Goal: Task Accomplishment & Management: Complete application form

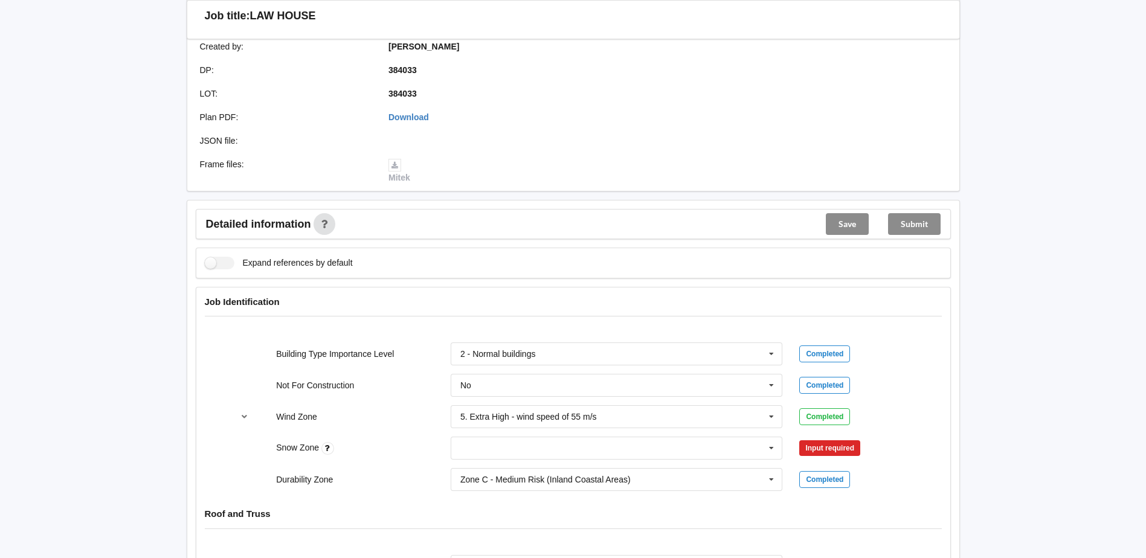
scroll to position [302, 0]
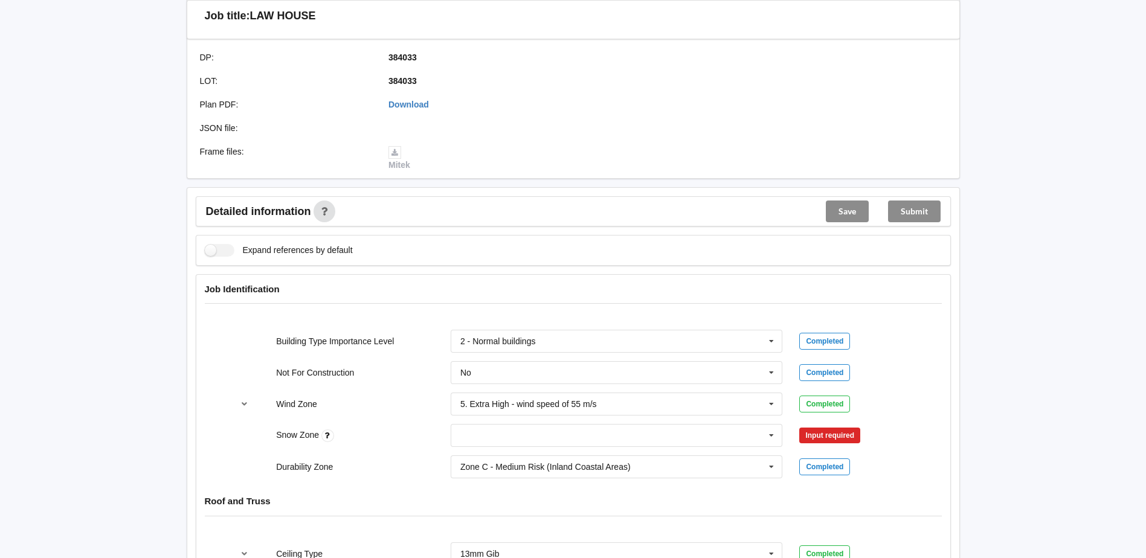
click at [578, 436] on input "text" at bounding box center [617, 436] width 331 height 22
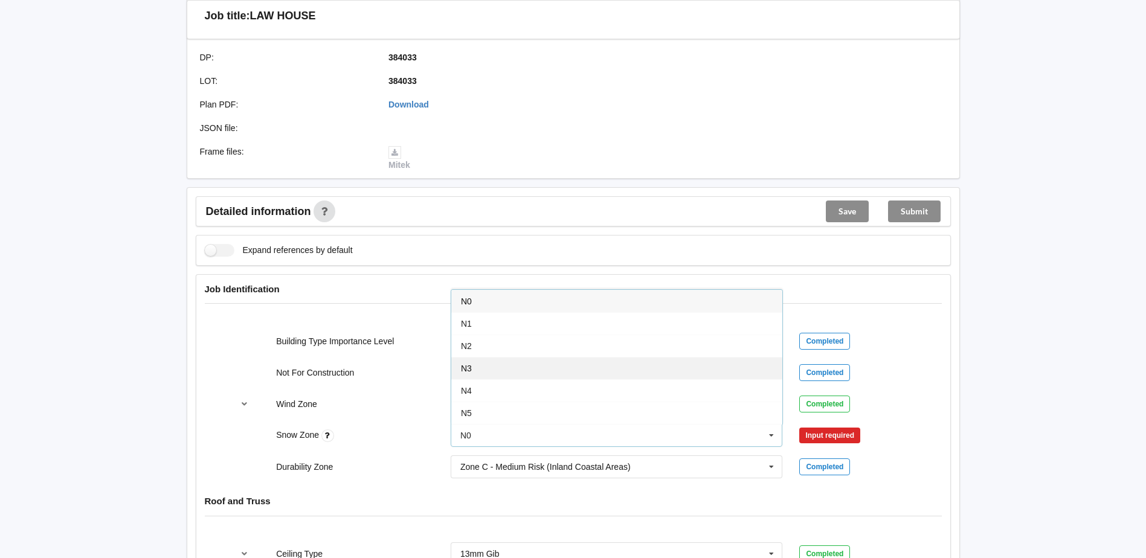
click at [486, 372] on div "N3" at bounding box center [616, 368] width 331 height 22
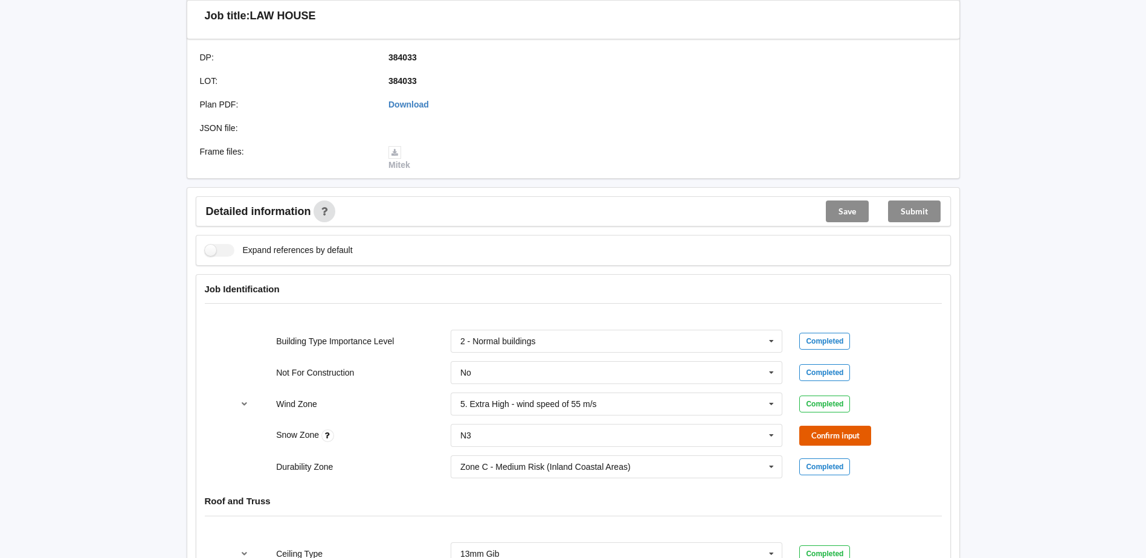
click at [826, 428] on button "Confirm input" at bounding box center [835, 436] width 72 height 20
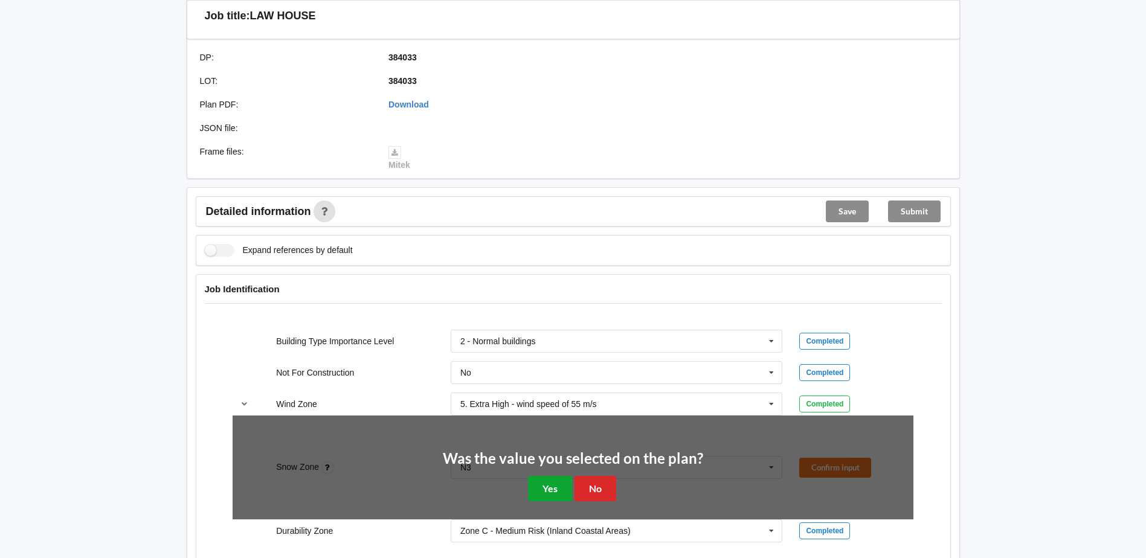
click at [548, 489] on button "Yes" at bounding box center [550, 488] width 44 height 25
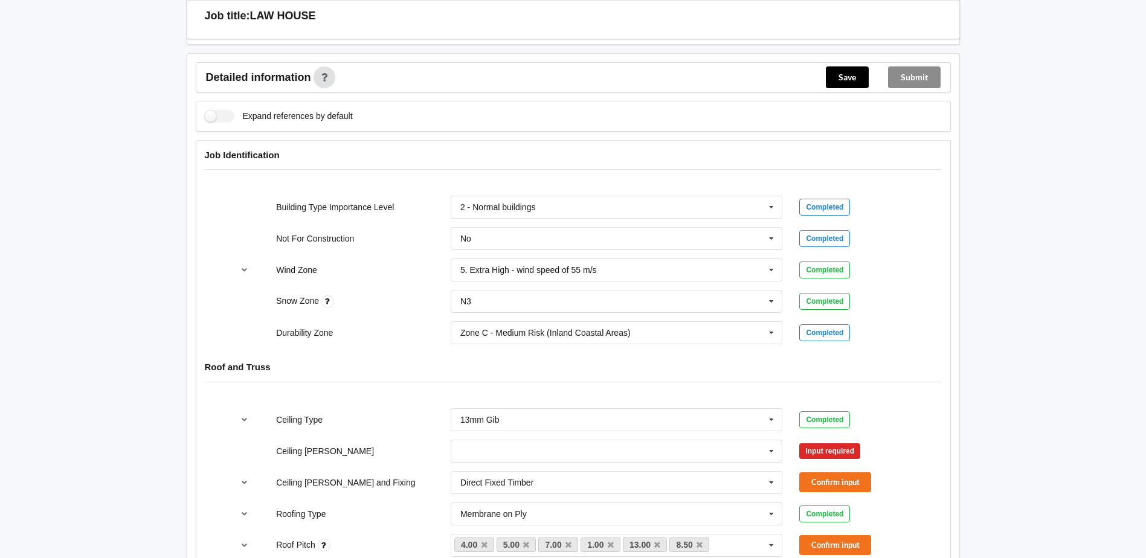
scroll to position [483, 0]
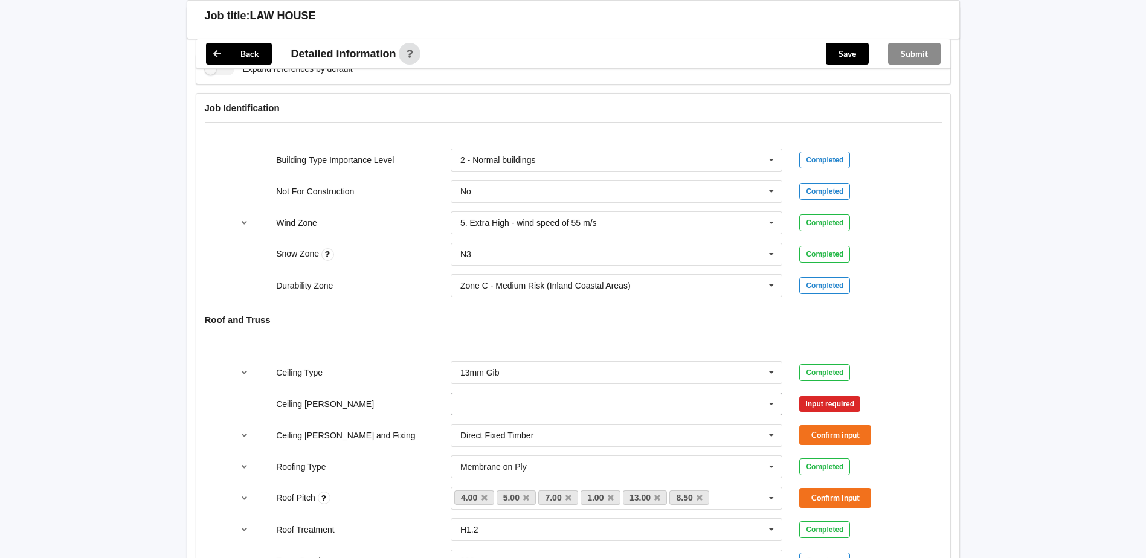
click at [773, 402] on icon at bounding box center [771, 404] width 18 height 22
click at [492, 494] on span "See Job Notes" at bounding box center [489, 494] width 56 height 10
click at [772, 405] on icon at bounding box center [771, 404] width 18 height 22
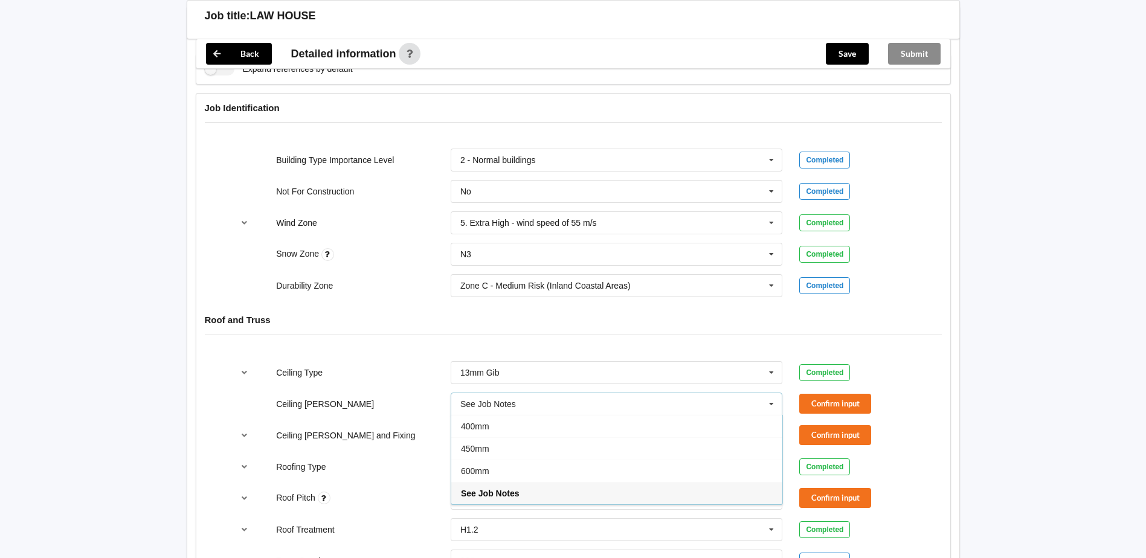
click at [772, 405] on icon at bounding box center [771, 404] width 18 height 22
click at [826, 407] on button "Confirm input" at bounding box center [835, 404] width 72 height 20
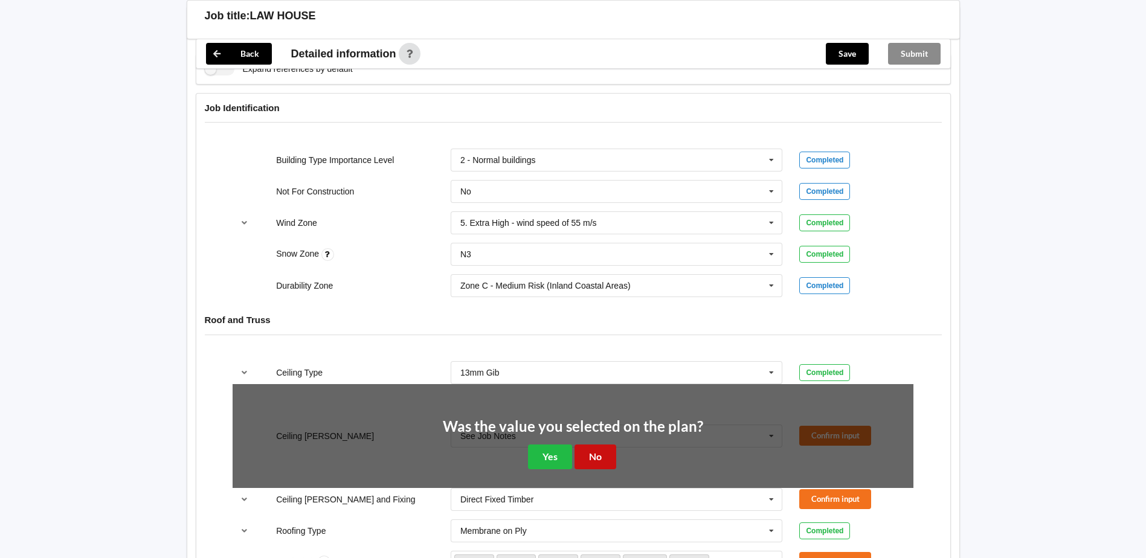
click at [593, 452] on button "No" at bounding box center [596, 457] width 42 height 25
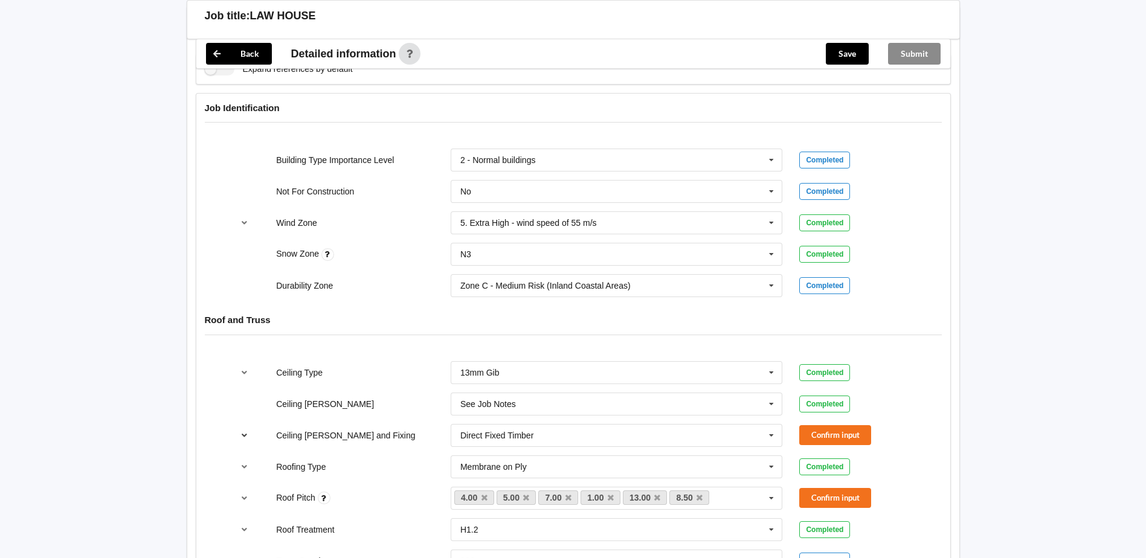
click at [246, 435] on icon "reference-toggle" at bounding box center [244, 434] width 10 height 7
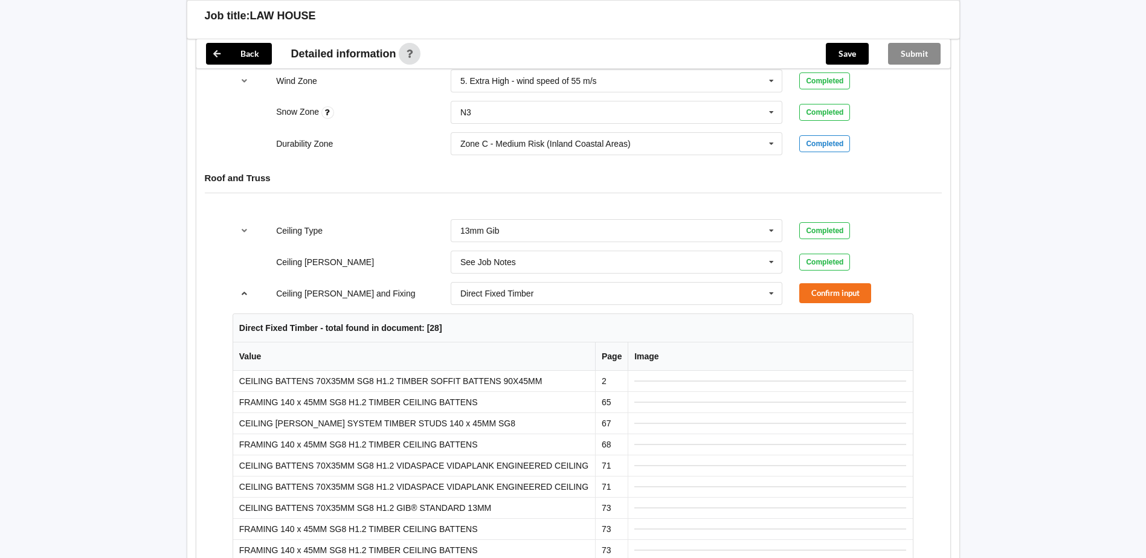
scroll to position [604, 0]
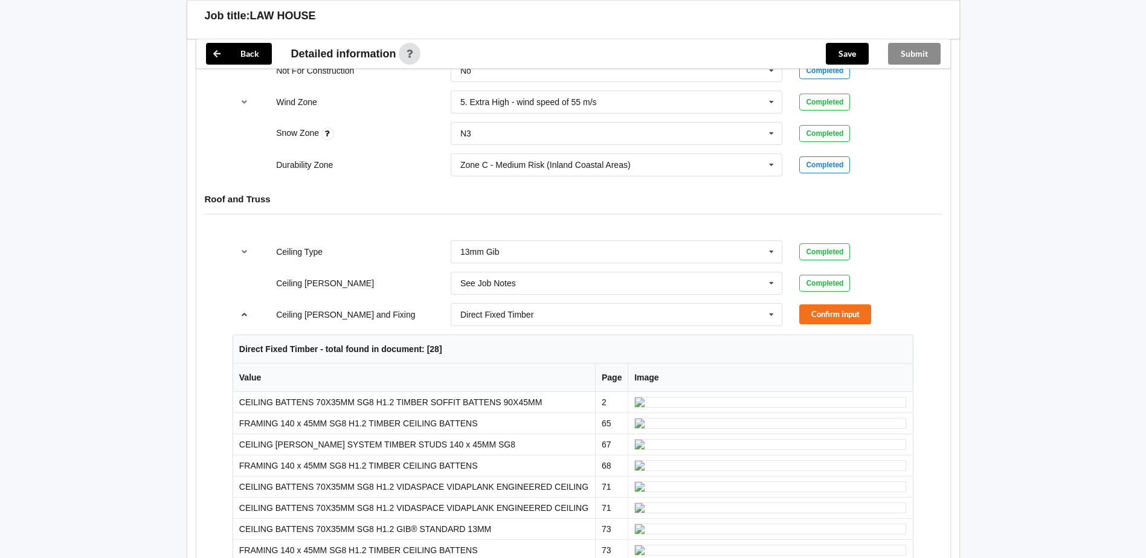
click at [246, 314] on icon "reference-toggle" at bounding box center [244, 314] width 10 height 7
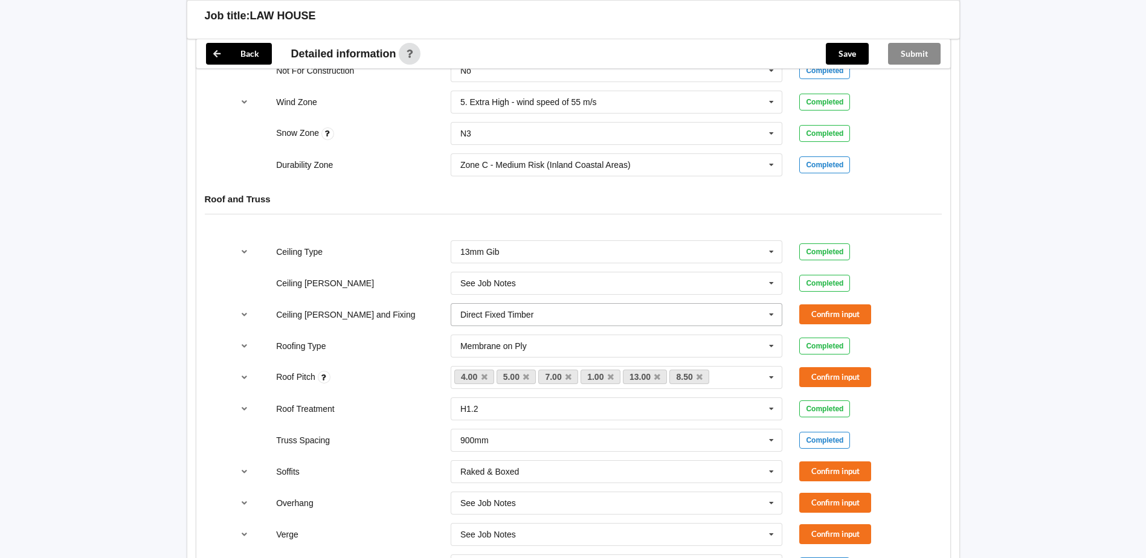
click at [770, 314] on icon at bounding box center [771, 315] width 18 height 22
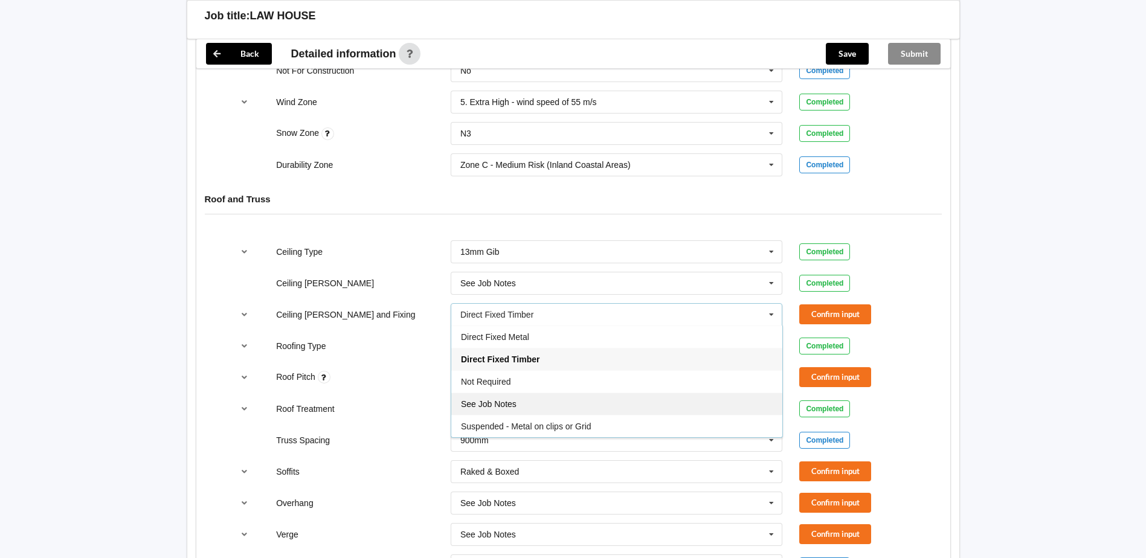
click at [587, 399] on div "See Job Notes" at bounding box center [616, 404] width 331 height 22
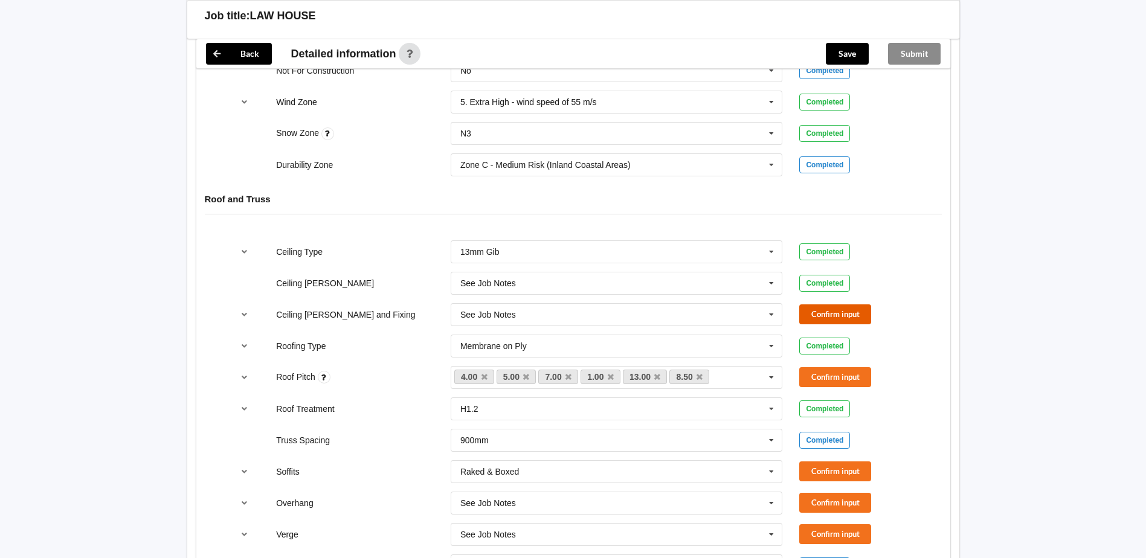
click at [828, 313] on button "Confirm input" at bounding box center [835, 314] width 72 height 20
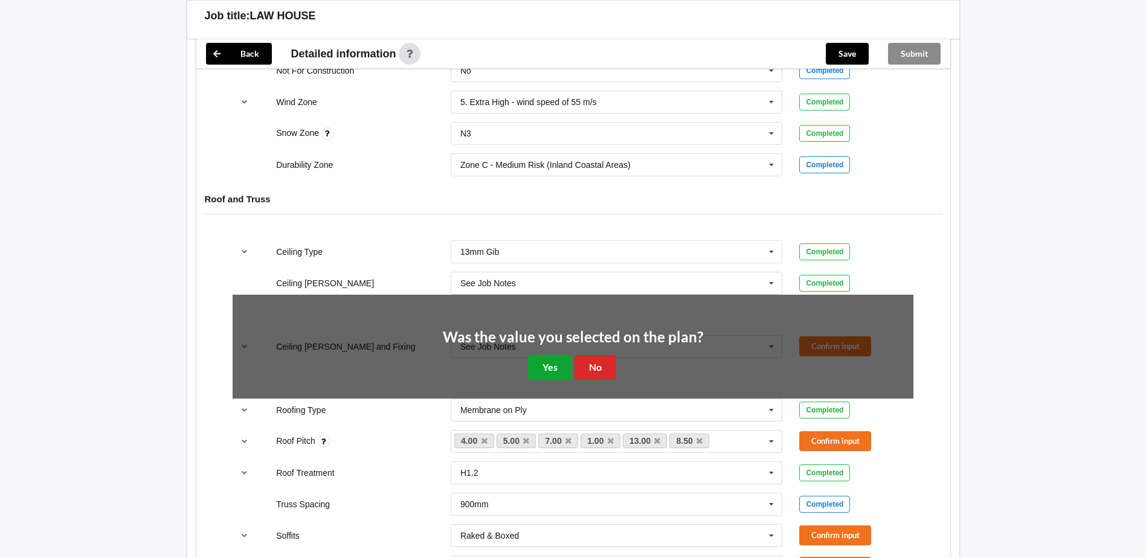
click at [555, 364] on button "Yes" at bounding box center [550, 367] width 44 height 25
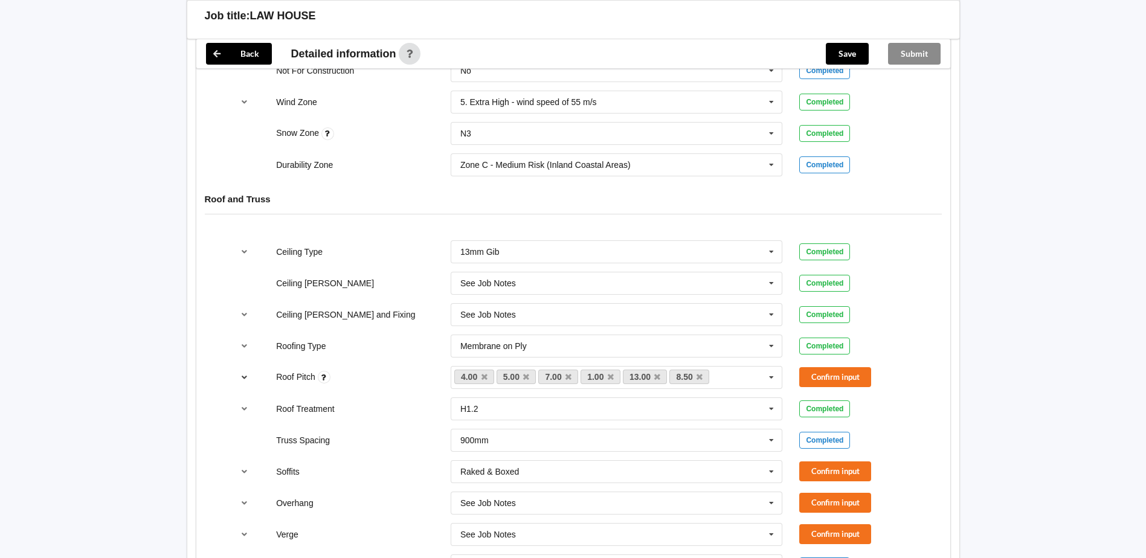
click at [246, 376] on icon "reference-toggle" at bounding box center [244, 376] width 10 height 7
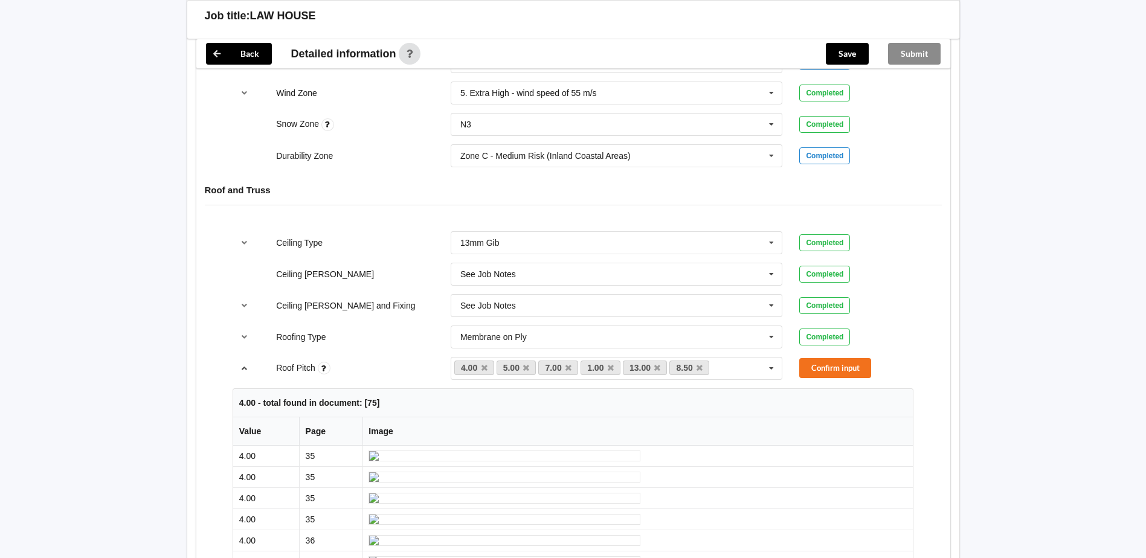
scroll to position [579, 0]
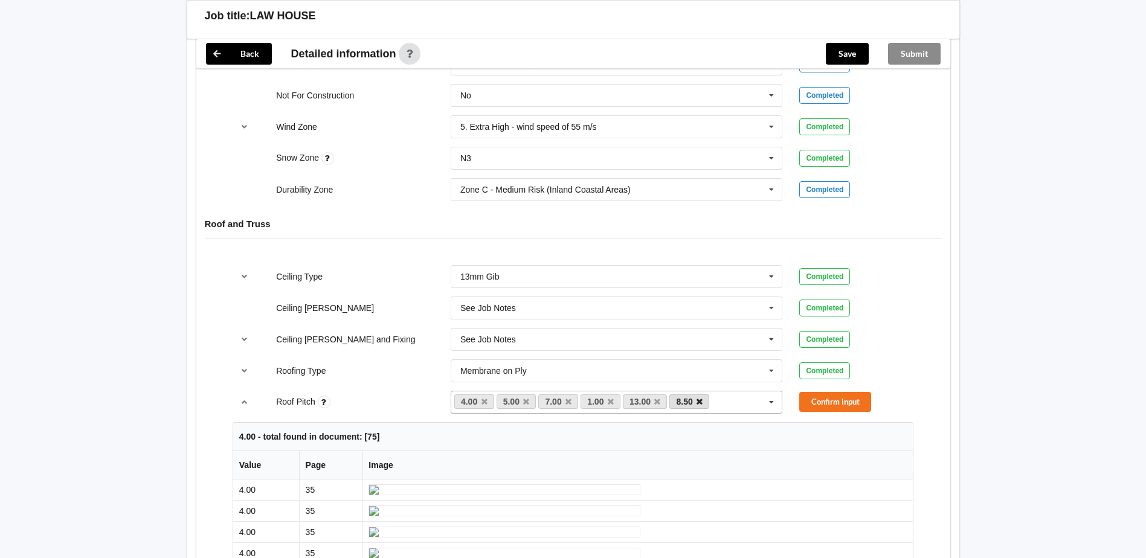
click at [697, 402] on icon at bounding box center [700, 402] width 6 height 8
drag, startPoint x: 657, startPoint y: 401, endPoint x: 648, endPoint y: 404, distance: 9.0
click at [657, 401] on icon at bounding box center [657, 402] width 6 height 8
click at [610, 405] on icon at bounding box center [611, 402] width 6 height 8
click at [567, 405] on icon at bounding box center [568, 402] width 6 height 8
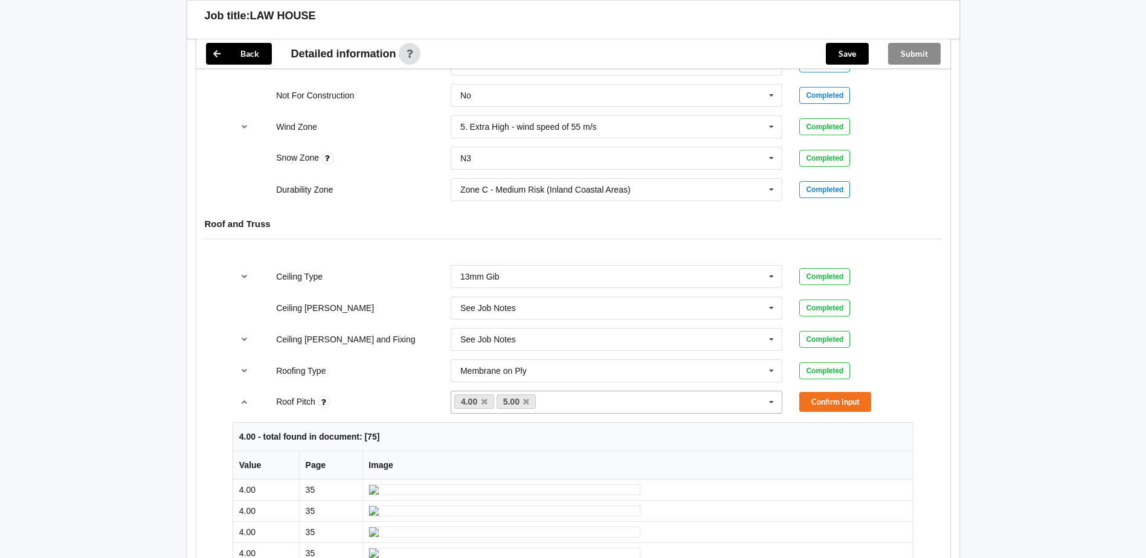
click at [527, 405] on icon at bounding box center [526, 402] width 6 height 8
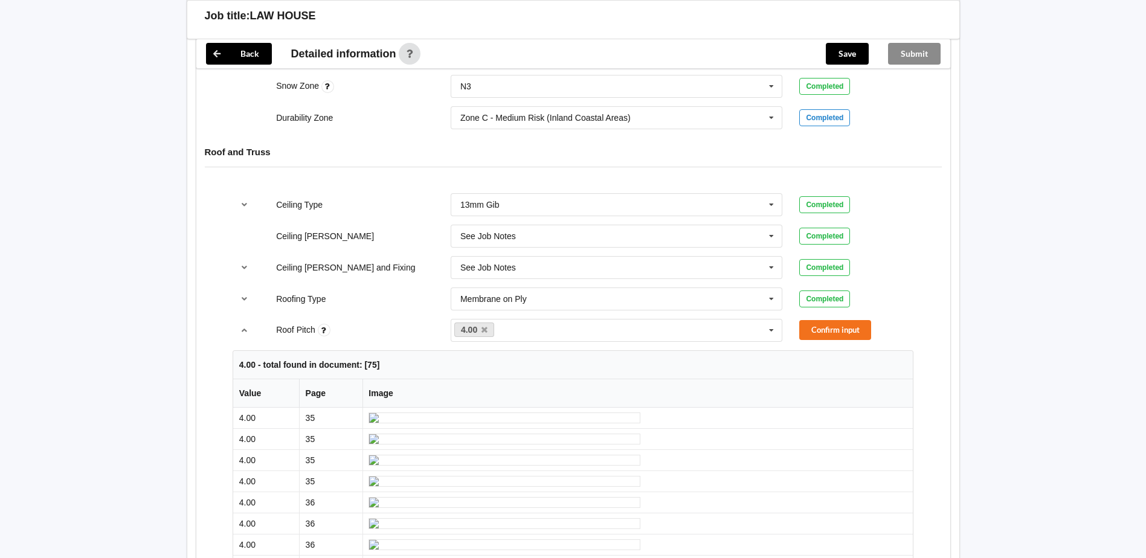
scroll to position [700, 0]
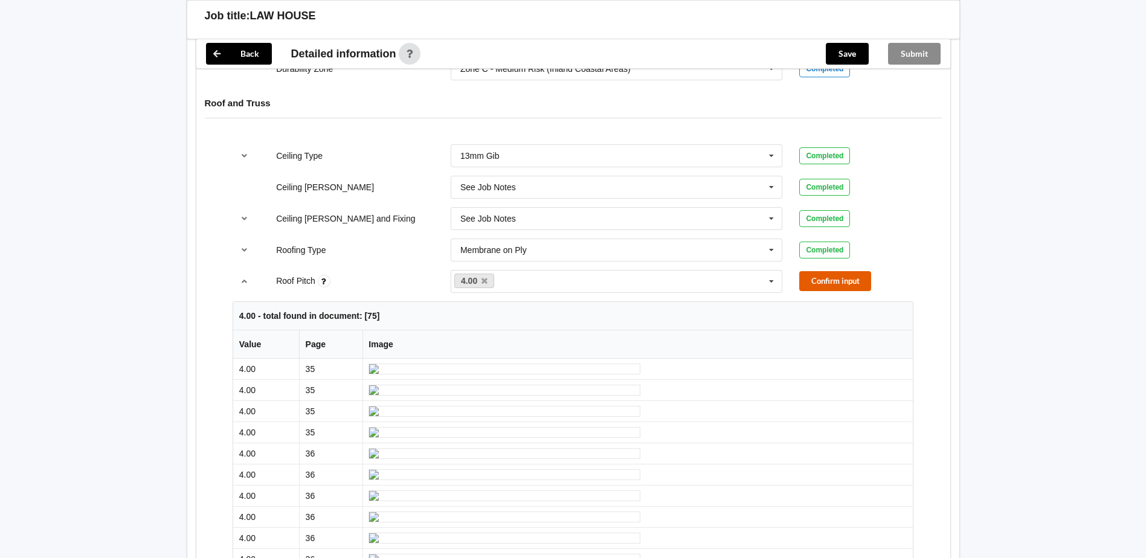
click at [856, 281] on button "Confirm input" at bounding box center [835, 281] width 72 height 20
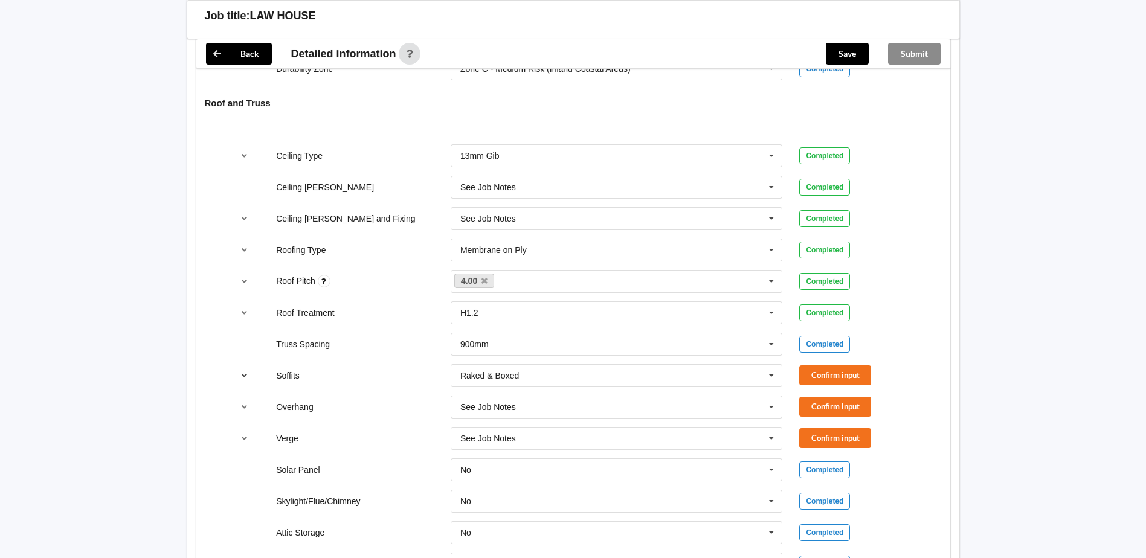
click at [242, 375] on icon "reference-toggle" at bounding box center [244, 375] width 10 height 7
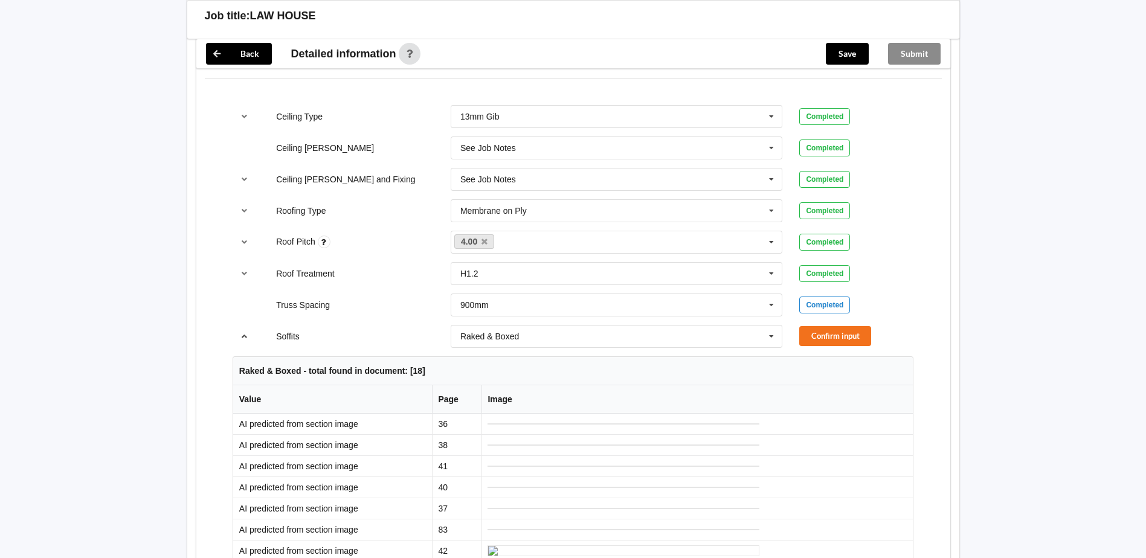
scroll to position [761, 0]
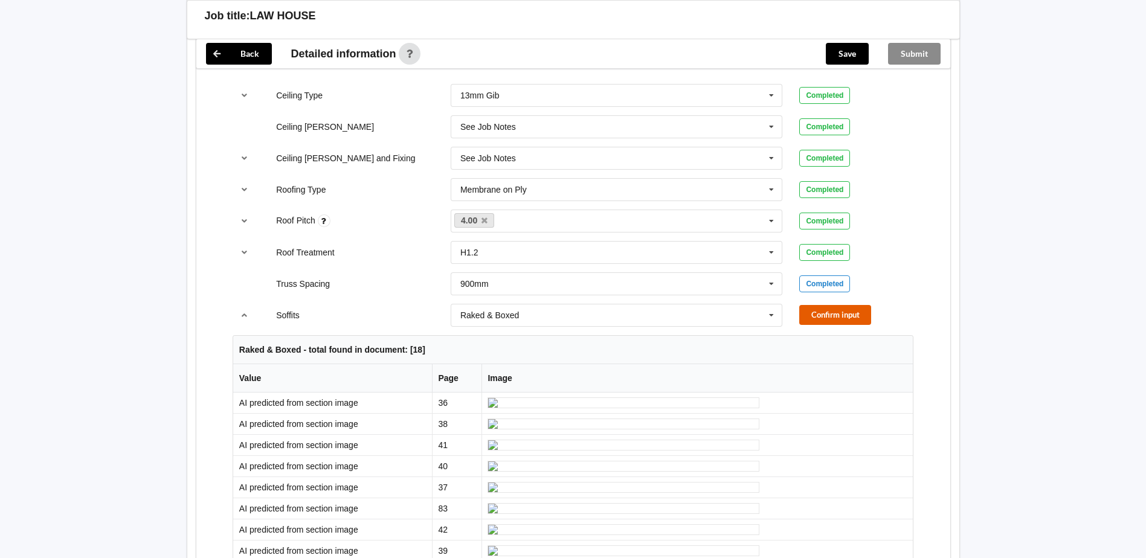
click at [855, 317] on button "Confirm input" at bounding box center [835, 315] width 72 height 20
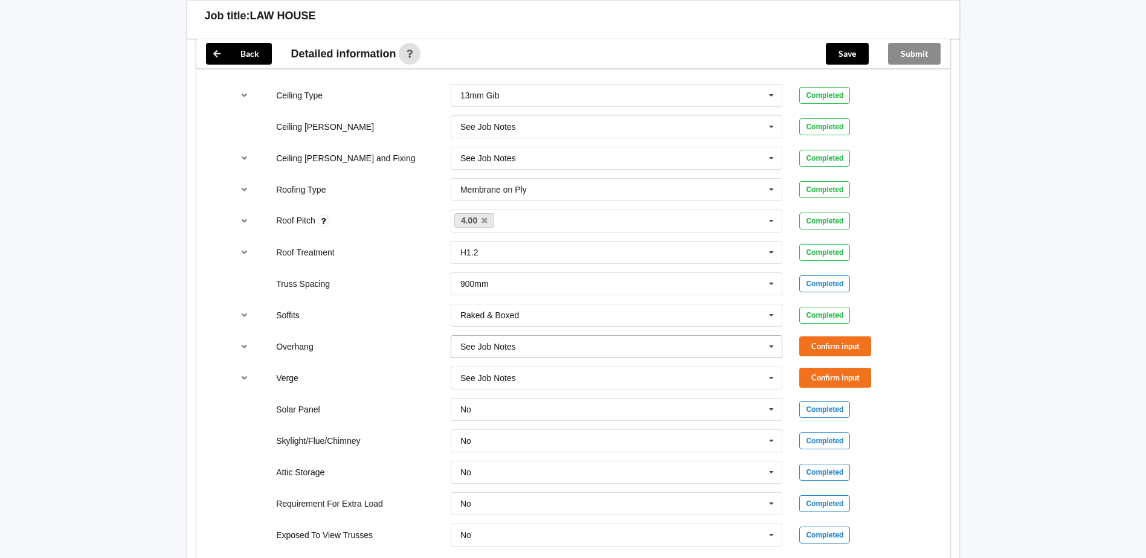
scroll to position [821, 0]
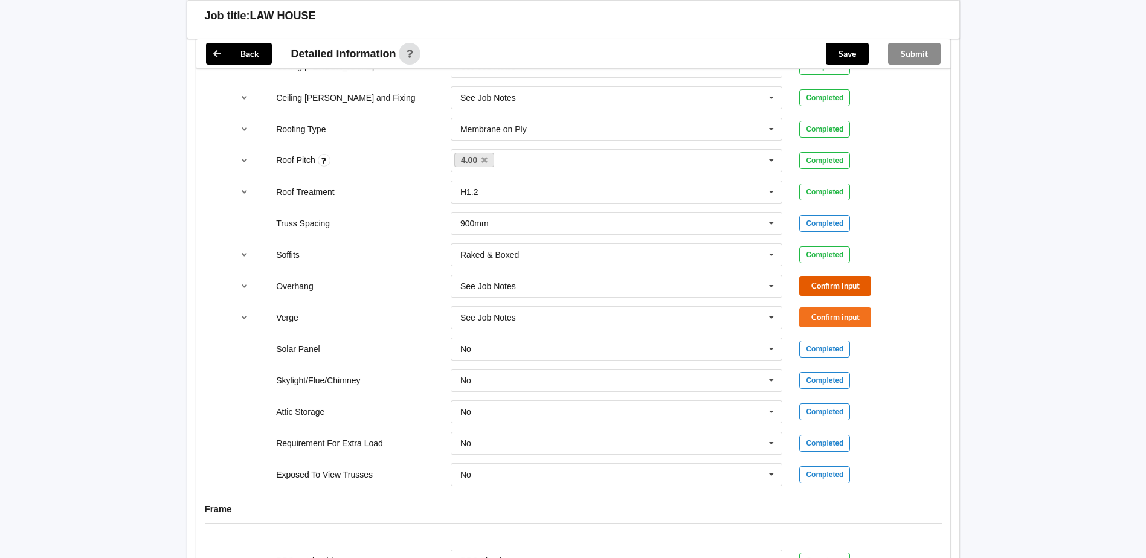
click at [827, 280] on button "Confirm input" at bounding box center [835, 286] width 72 height 20
click at [832, 314] on button "Confirm input" at bounding box center [835, 317] width 72 height 20
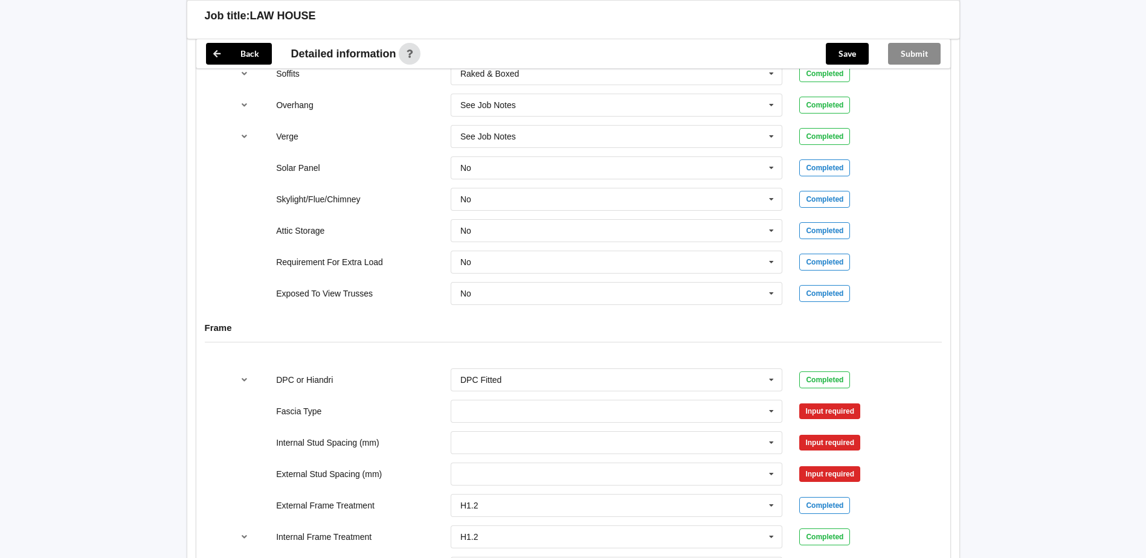
scroll to position [1063, 0]
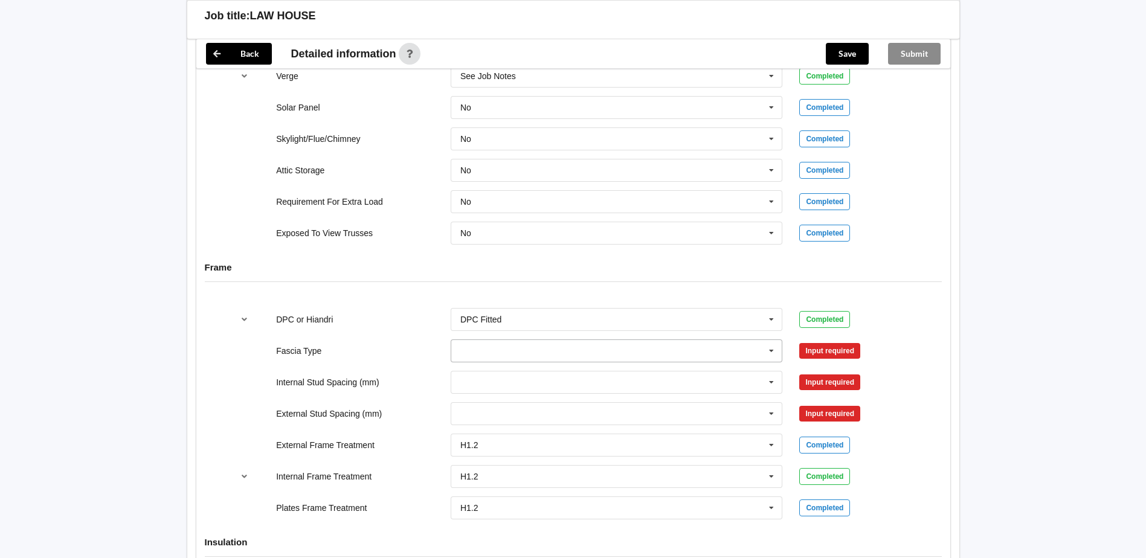
click at [773, 353] on icon at bounding box center [771, 351] width 18 height 22
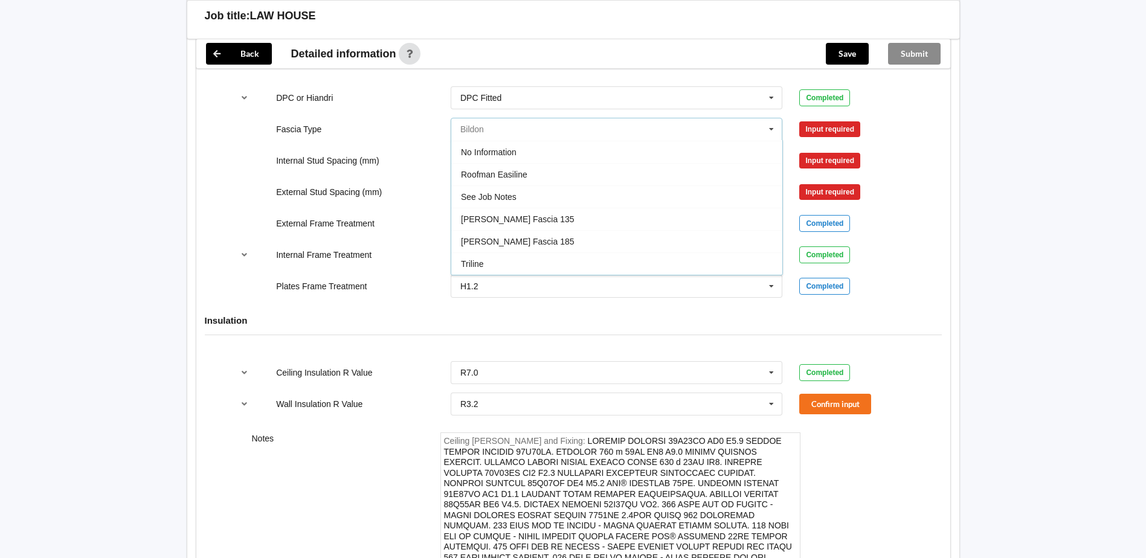
scroll to position [1304, 0]
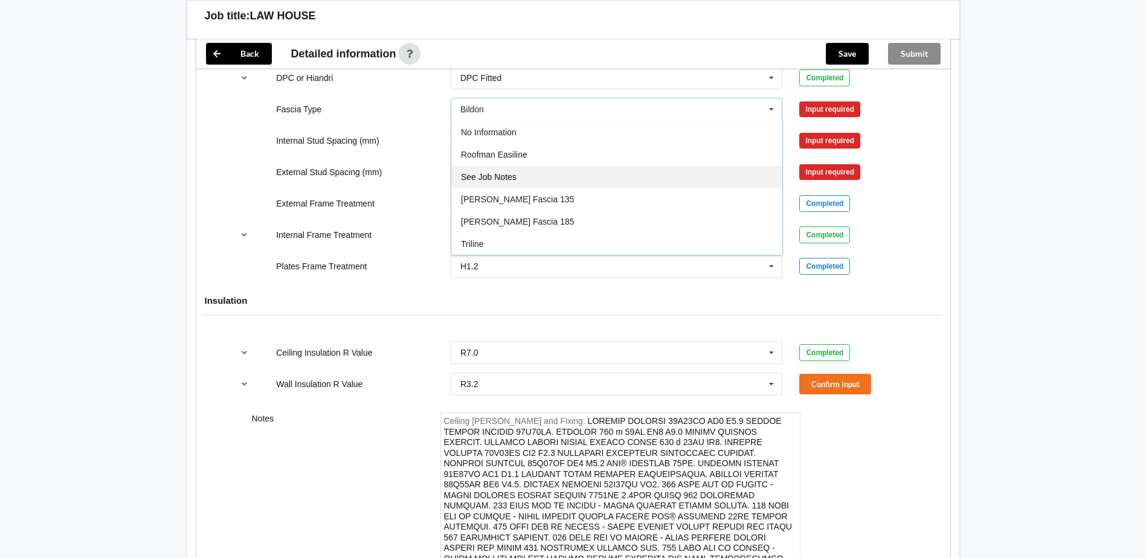
click at [530, 178] on div "See Job Notes" at bounding box center [616, 177] width 331 height 22
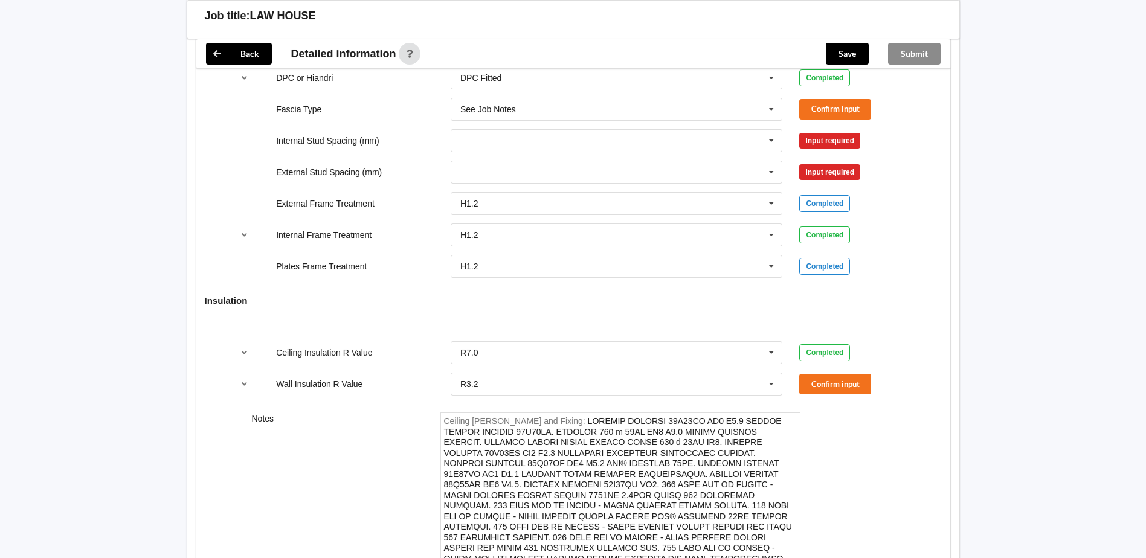
scroll to position [1244, 0]
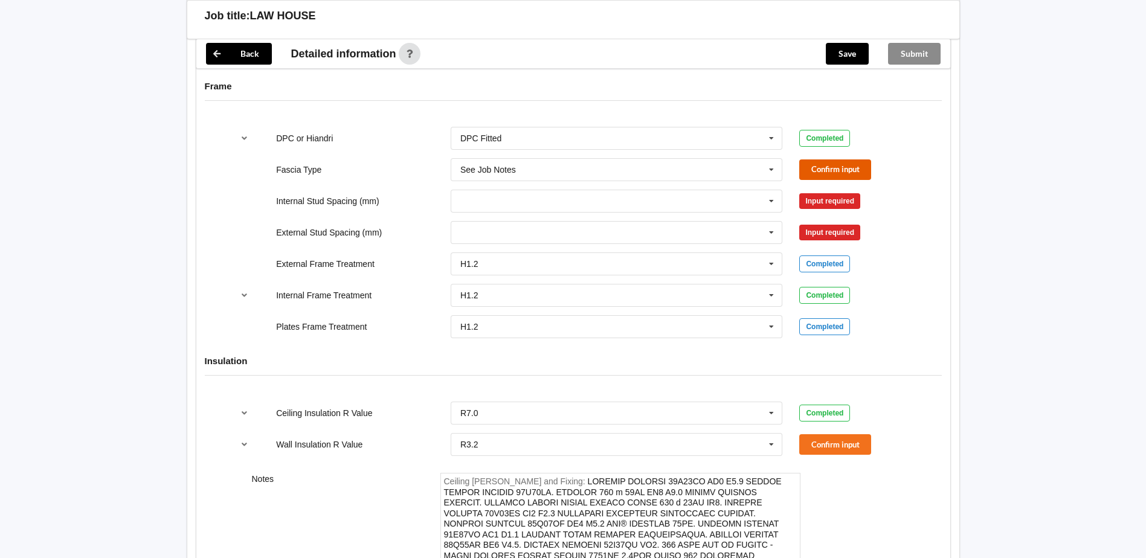
click at [814, 168] on button "Confirm input" at bounding box center [835, 169] width 72 height 20
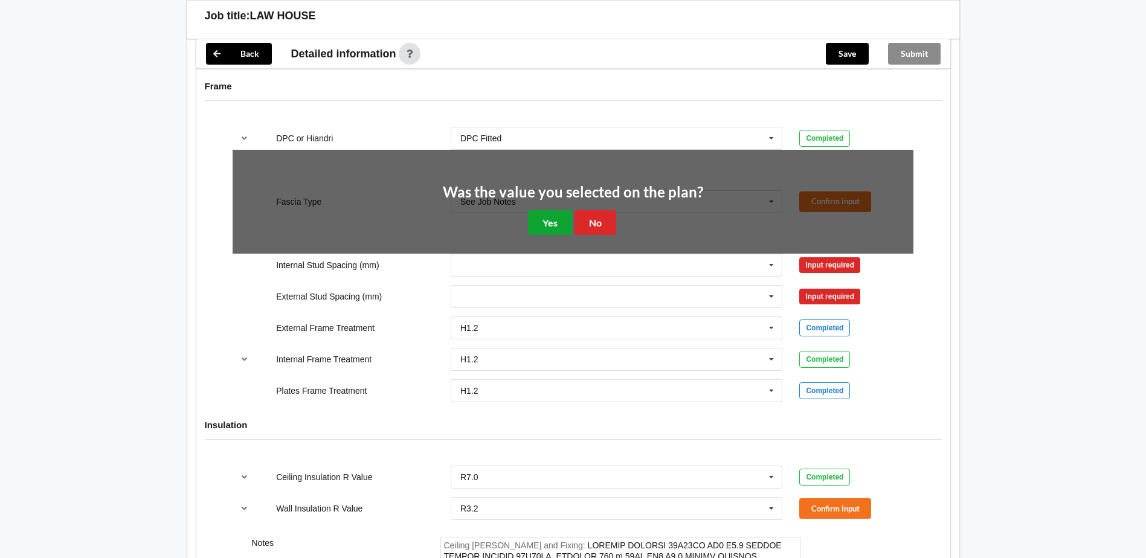
click at [558, 226] on button "Yes" at bounding box center [550, 222] width 44 height 25
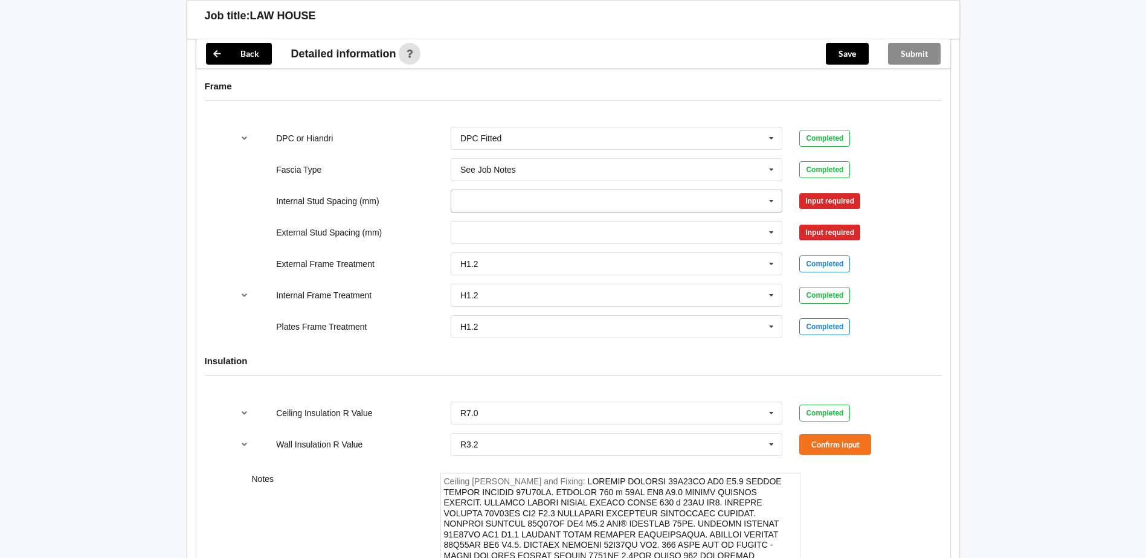
click at [770, 202] on icon at bounding box center [771, 201] width 18 height 22
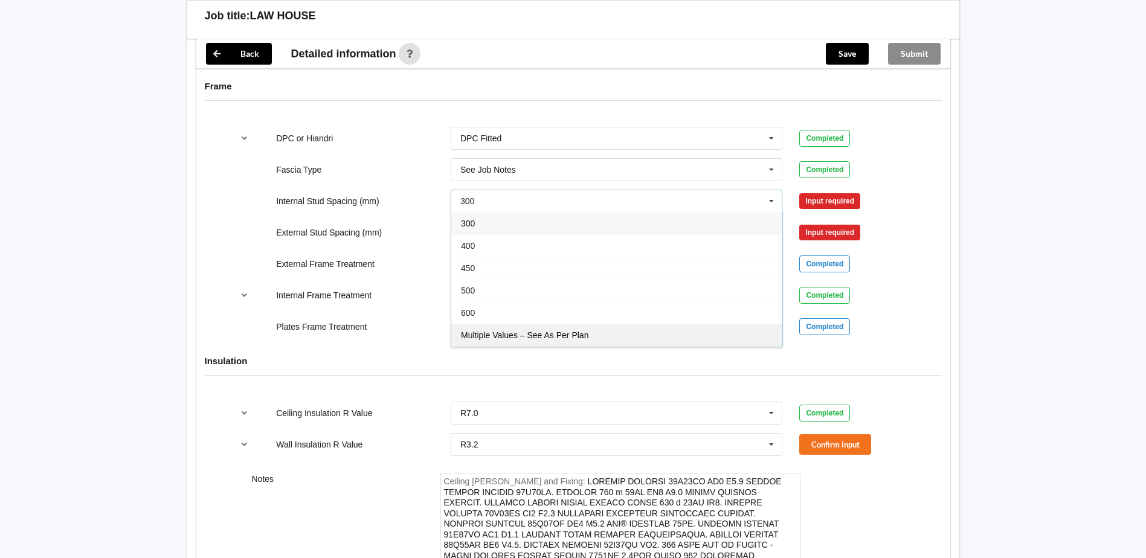
click at [602, 331] on div "Multiple Values – See As Per Plan" at bounding box center [616, 335] width 331 height 22
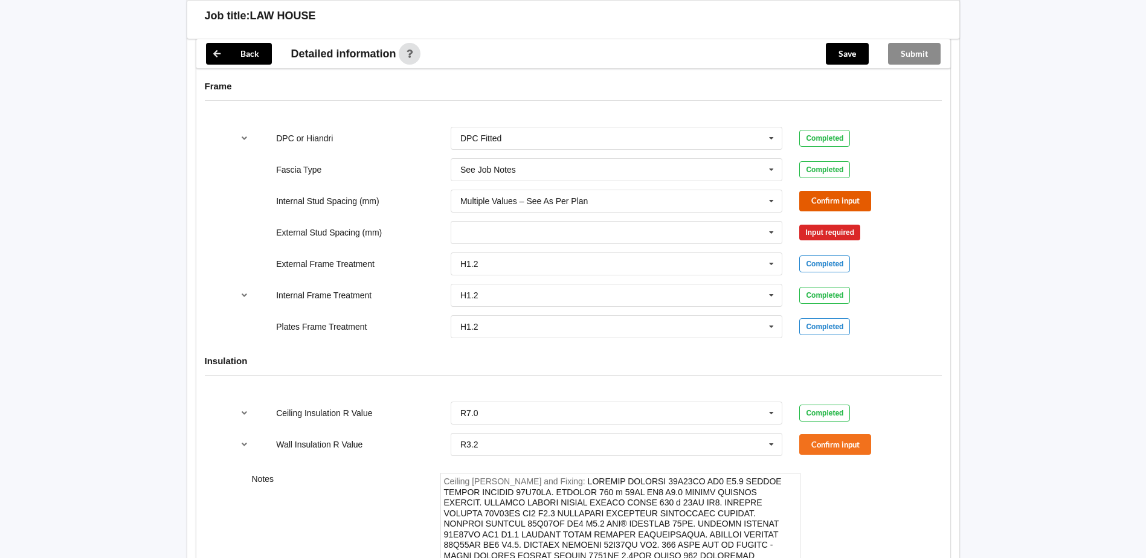
click at [818, 203] on button "Confirm input" at bounding box center [835, 201] width 72 height 20
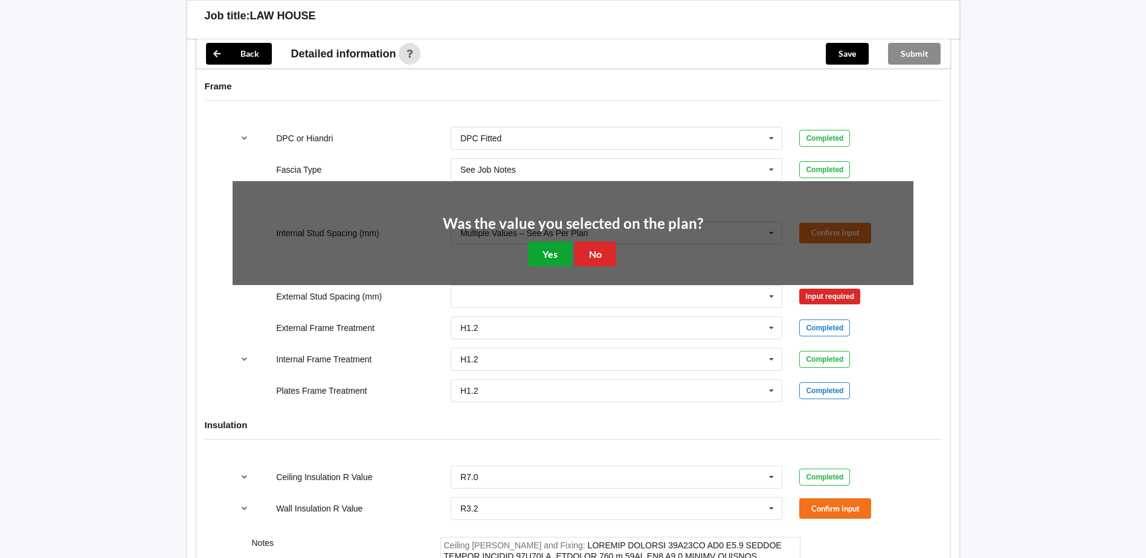
click at [552, 262] on button "Yes" at bounding box center [550, 254] width 44 height 25
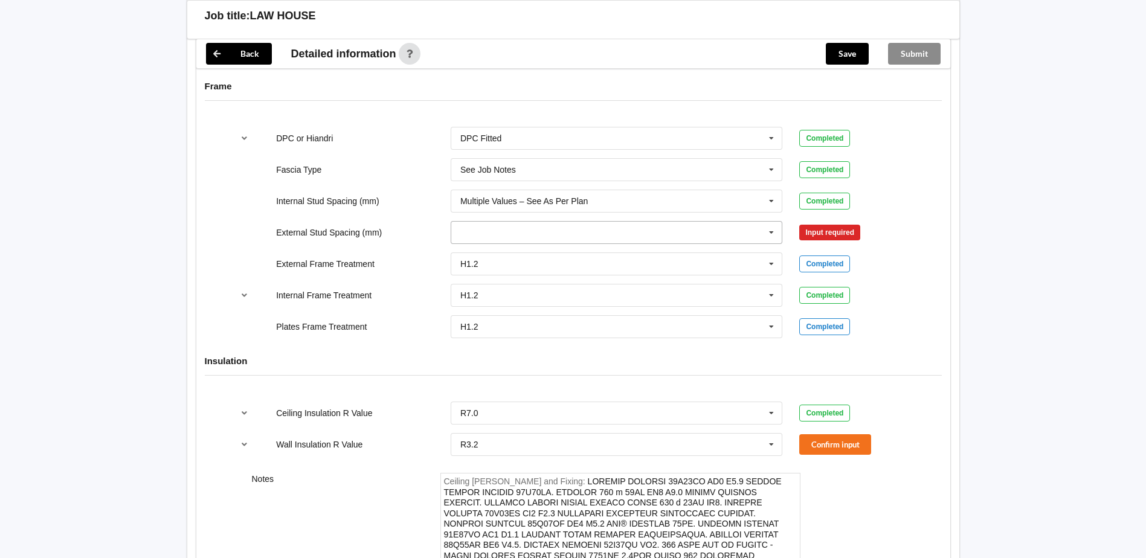
click at [769, 233] on icon at bounding box center [771, 233] width 18 height 22
drag, startPoint x: 562, startPoint y: 325, endPoint x: 642, endPoint y: 300, distance: 84.3
click at [565, 323] on span "Multiple Values – See As Per Plan" at bounding box center [524, 323] width 127 height 10
click at [819, 235] on button "Confirm input" at bounding box center [835, 232] width 72 height 20
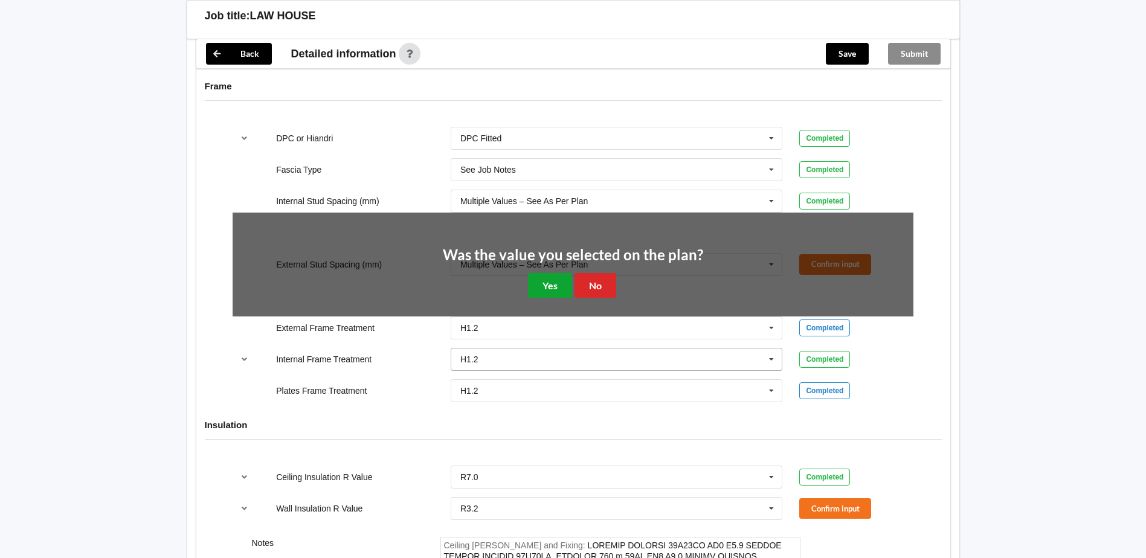
click at [553, 289] on button "Yes" at bounding box center [550, 285] width 44 height 25
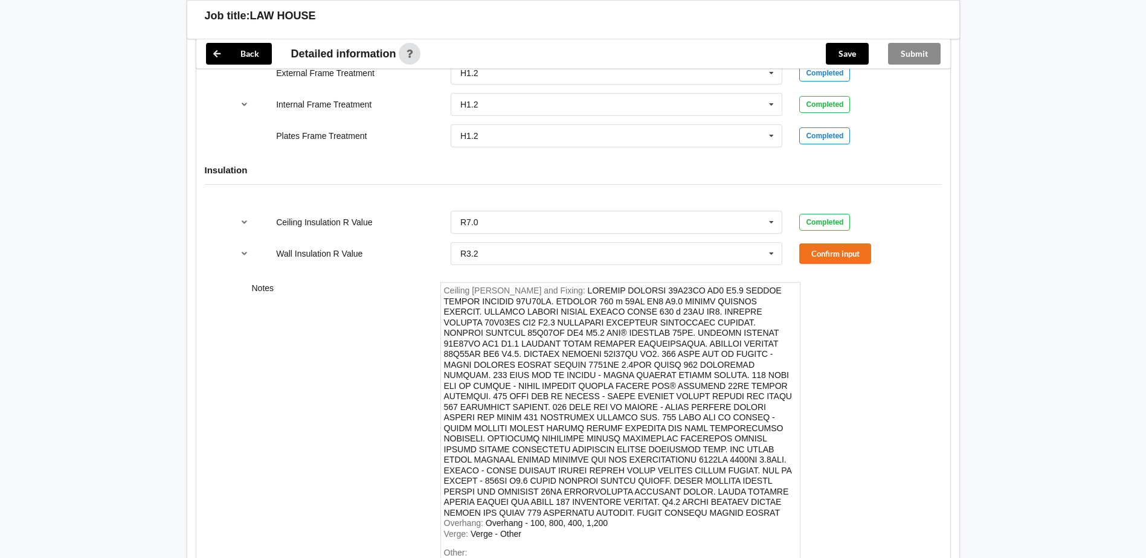
scroll to position [1425, 0]
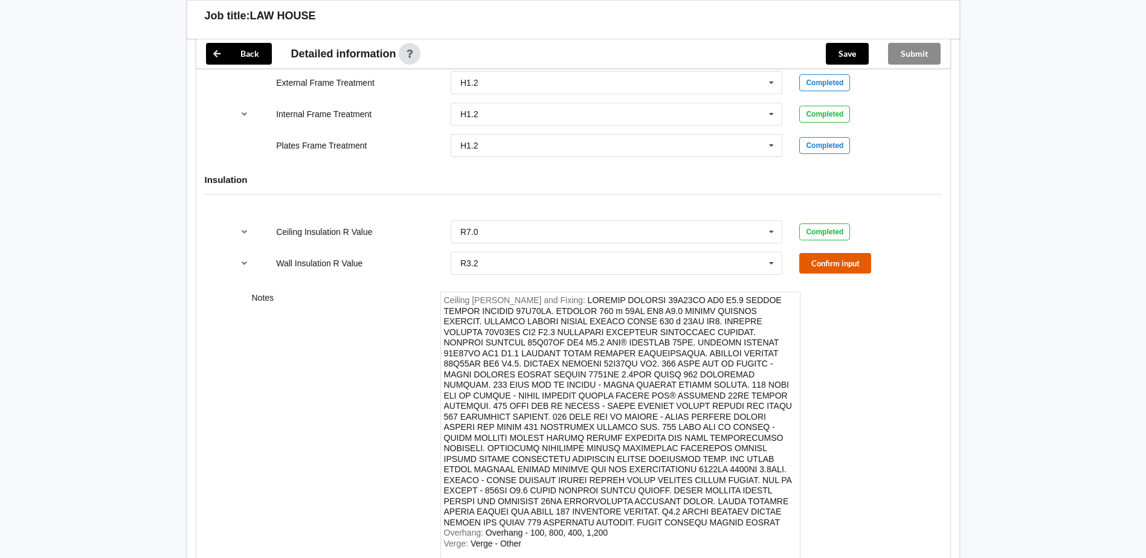
click at [829, 267] on button "Confirm input" at bounding box center [835, 263] width 72 height 20
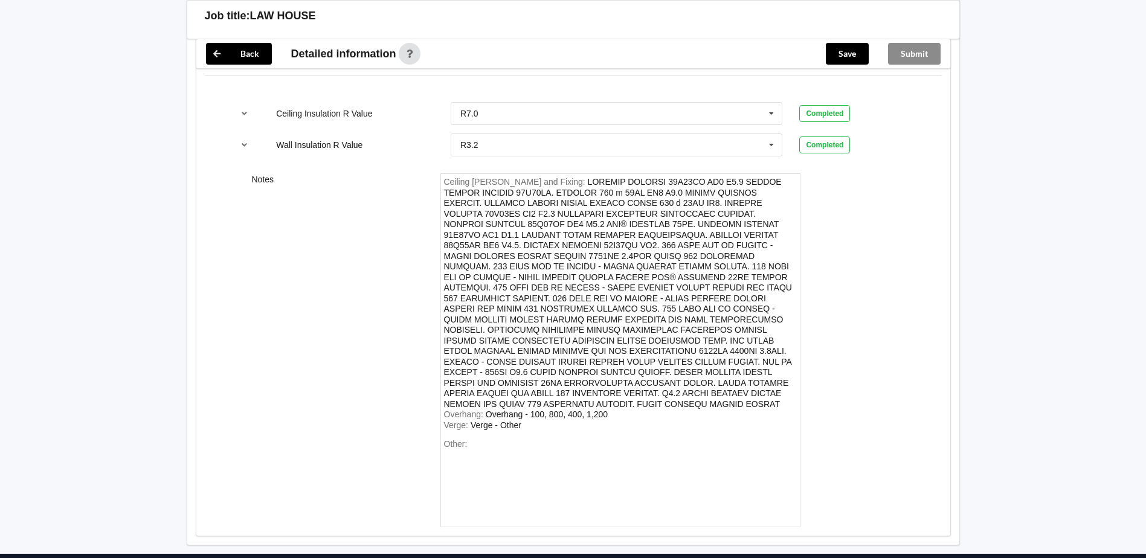
scroll to position [1546, 0]
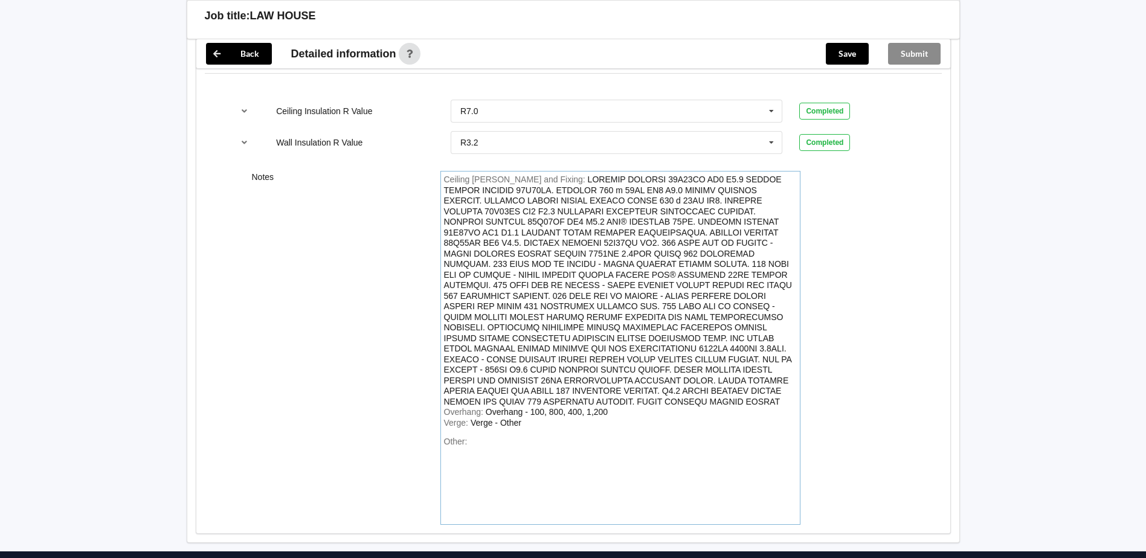
click at [482, 442] on div "Other:" at bounding box center [620, 479] width 353 height 85
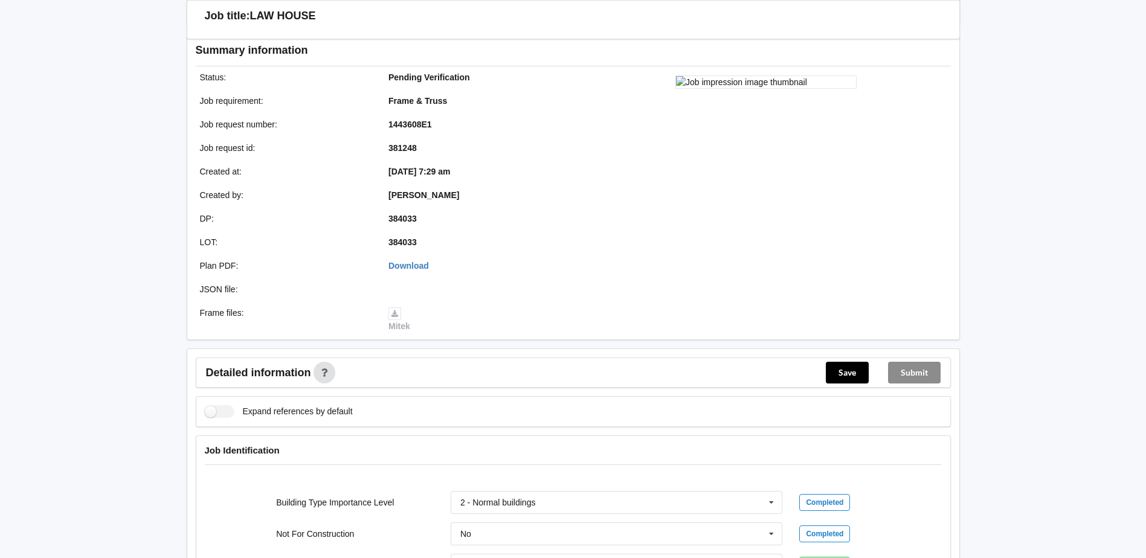
scroll to position [121, 0]
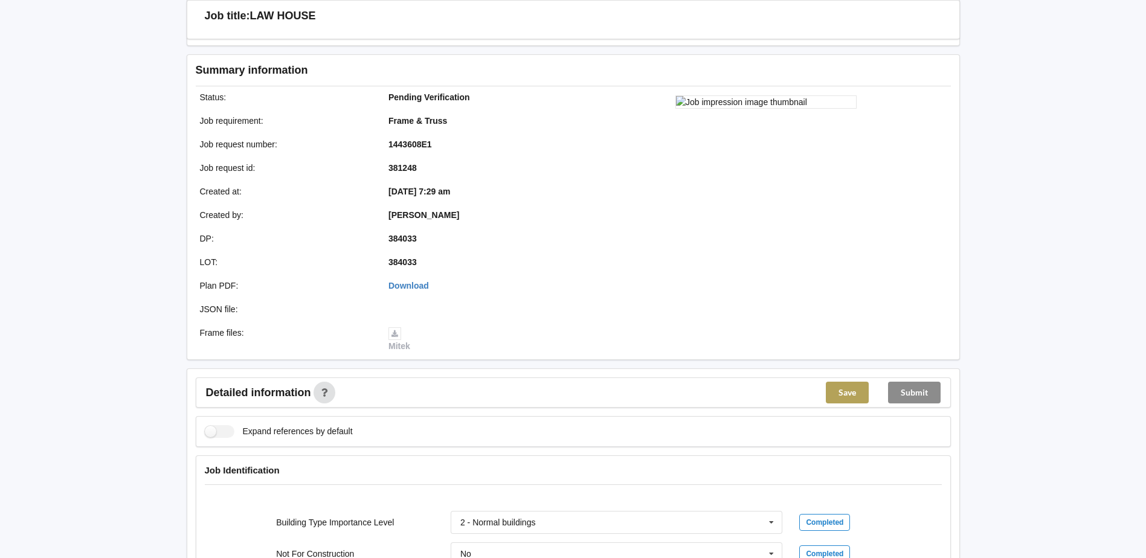
click at [833, 393] on button "Save" at bounding box center [847, 393] width 43 height 22
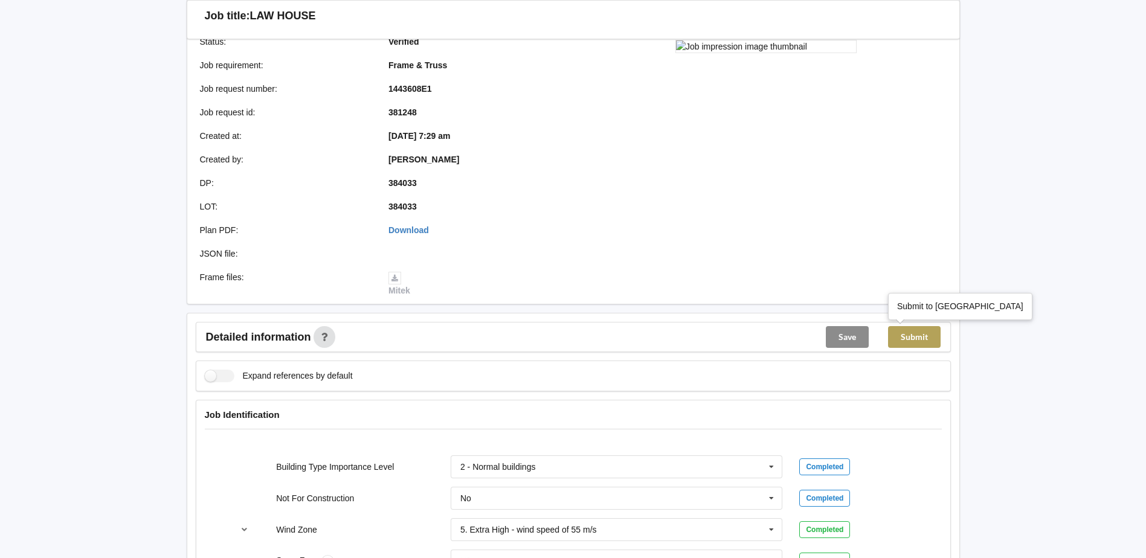
click at [912, 336] on button "Submit" at bounding box center [914, 337] width 53 height 22
